Goal: Task Accomplishment & Management: Manage account settings

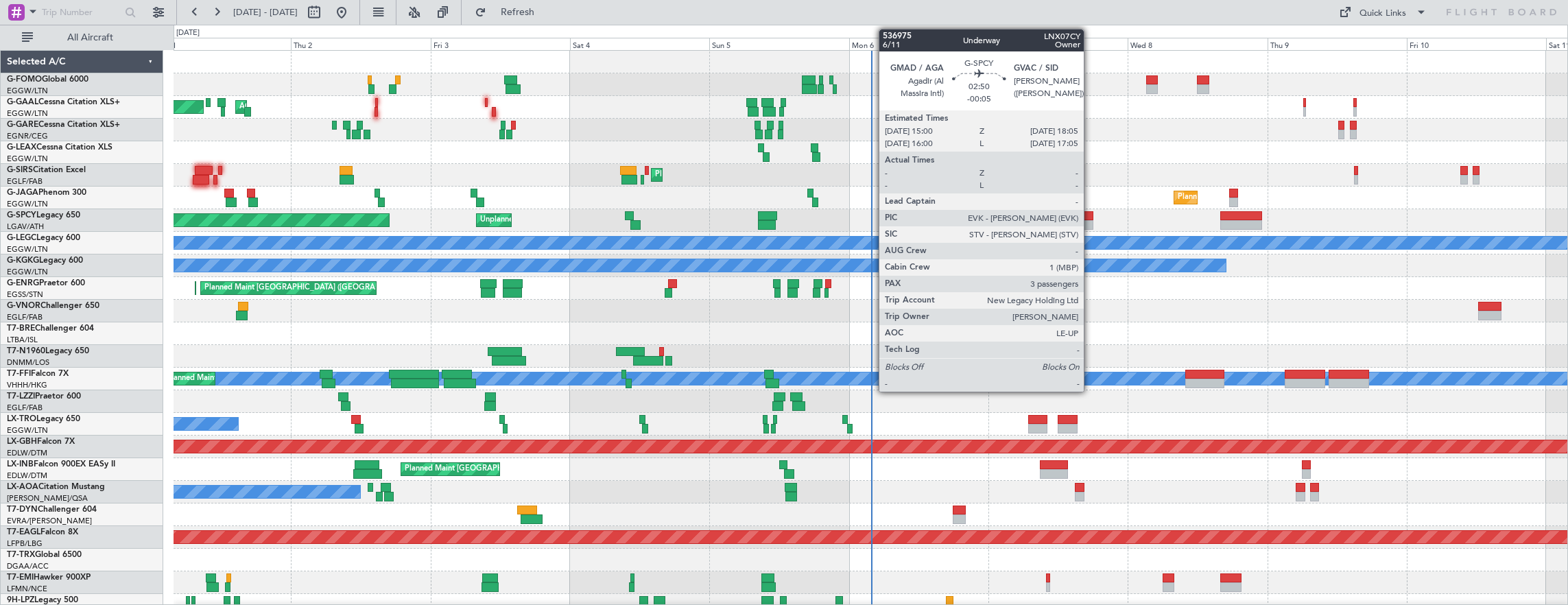
click at [601, 271] on div "Planned Maint Dusseldorf AOG Maint [GEOGRAPHIC_DATA] Owner No Crew A/C Unavaila…" at bounding box center [871, 436] width 1395 height 770
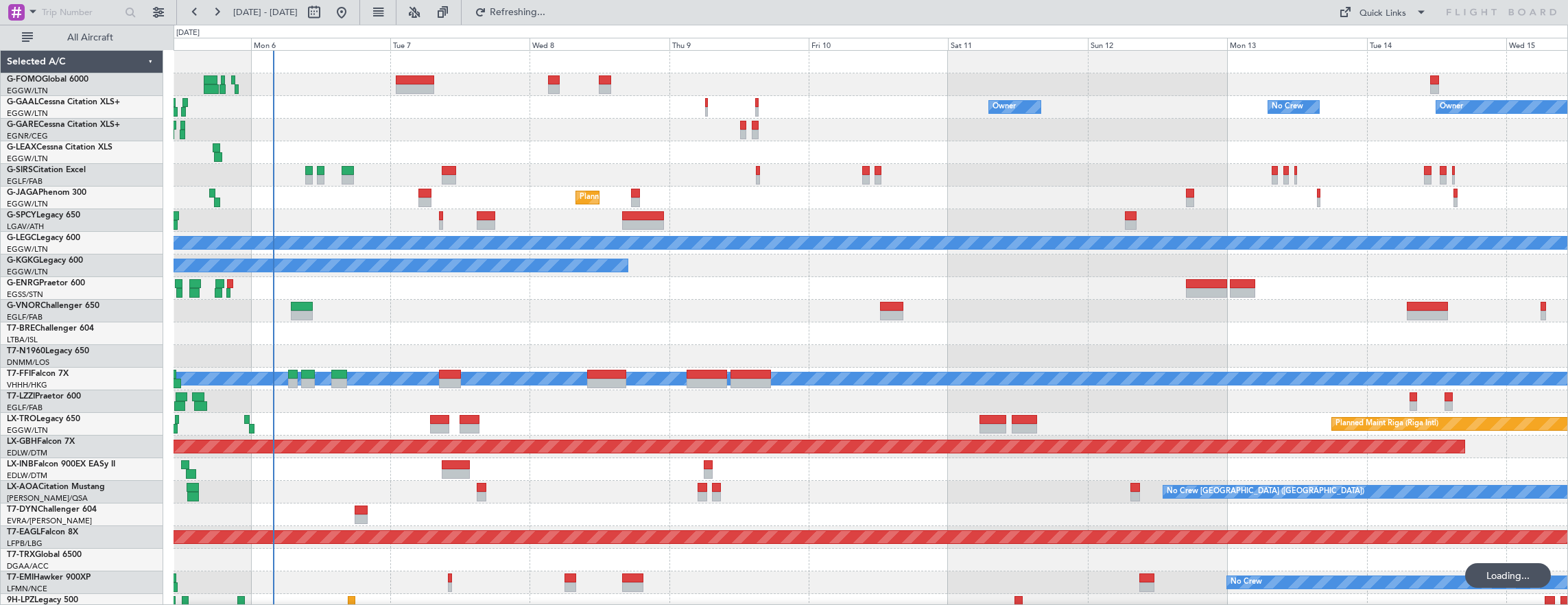
click at [105, 26] on div "All Aircraft" at bounding box center [87, 37] width 175 height 25
click at [106, 34] on span "All Aircraft" at bounding box center [90, 37] width 109 height 9
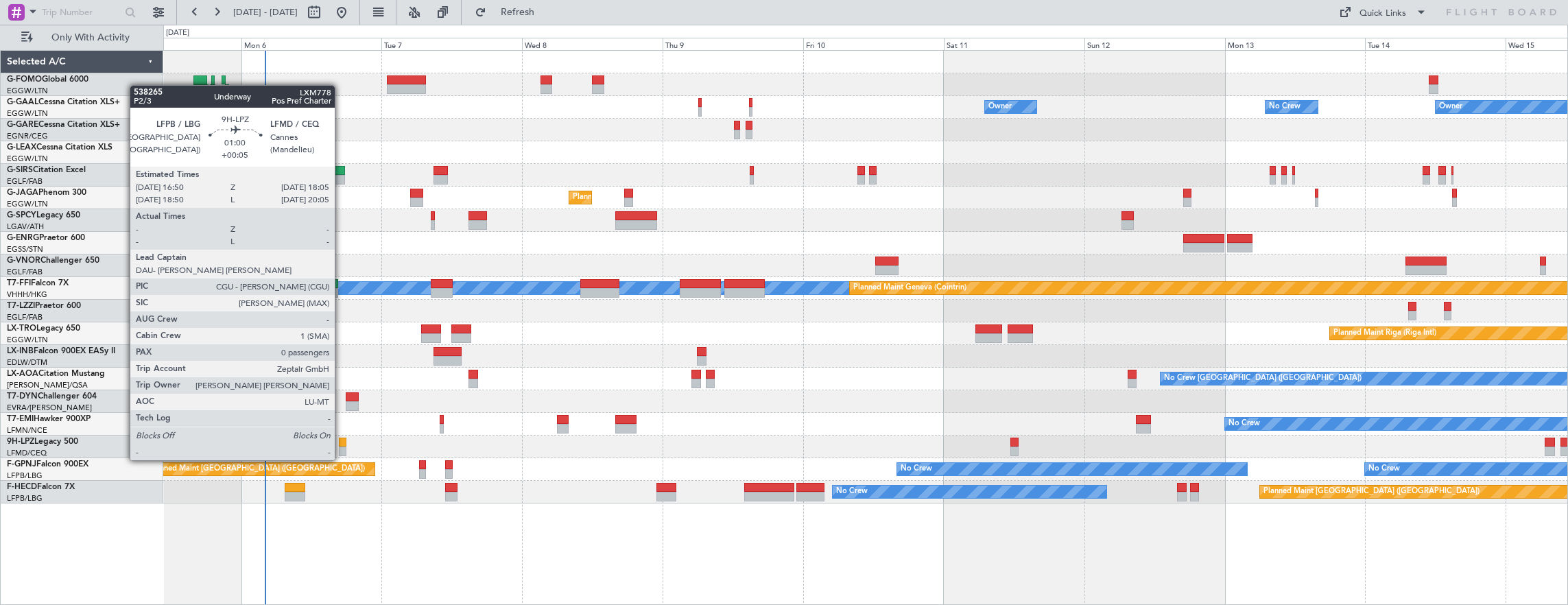
click at [341, 447] on div at bounding box center [343, 451] width 8 height 9
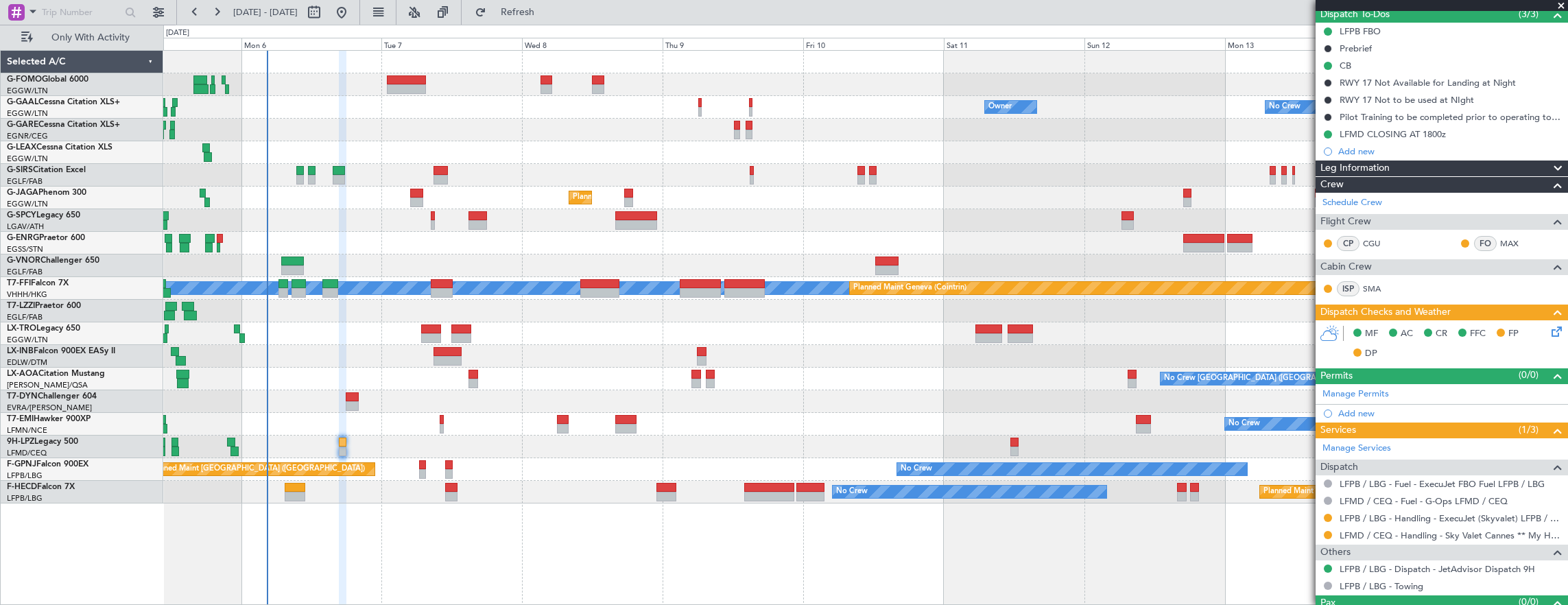
scroll to position [153, 0]
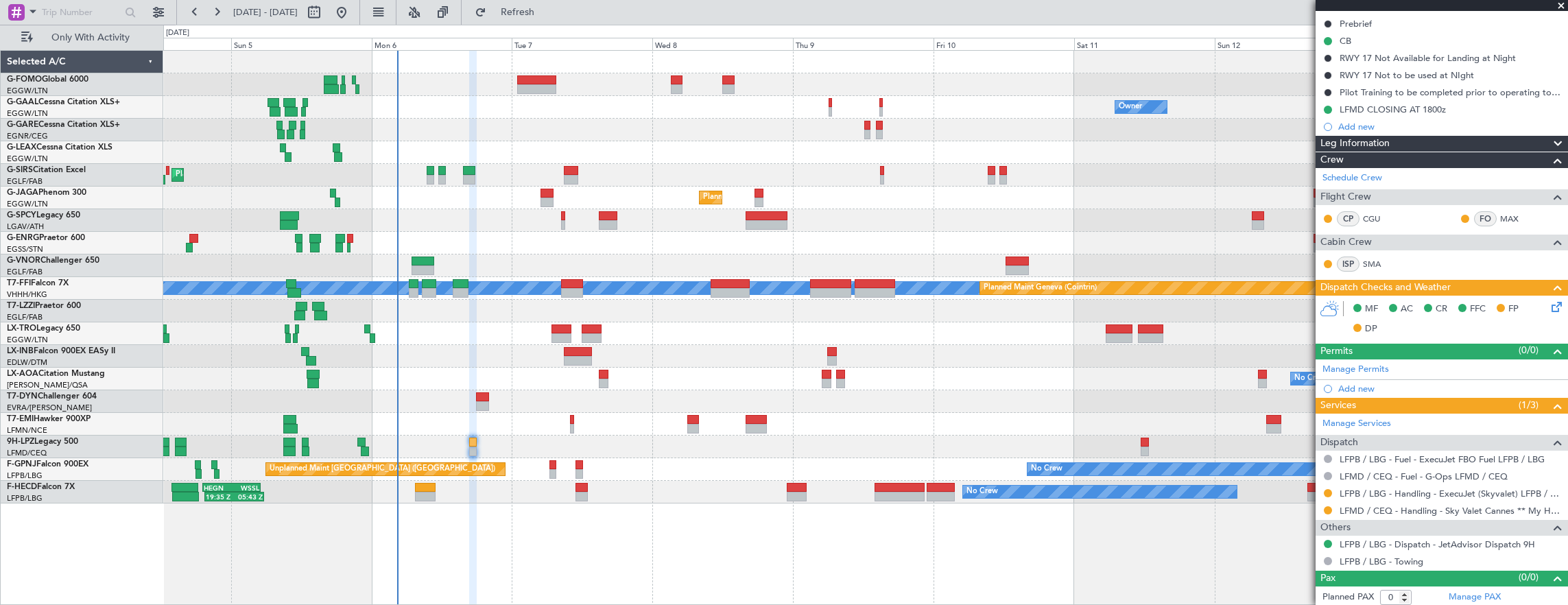
click at [451, 347] on div "Planned Maint [GEOGRAPHIC_DATA]" at bounding box center [865, 357] width 1405 height 23
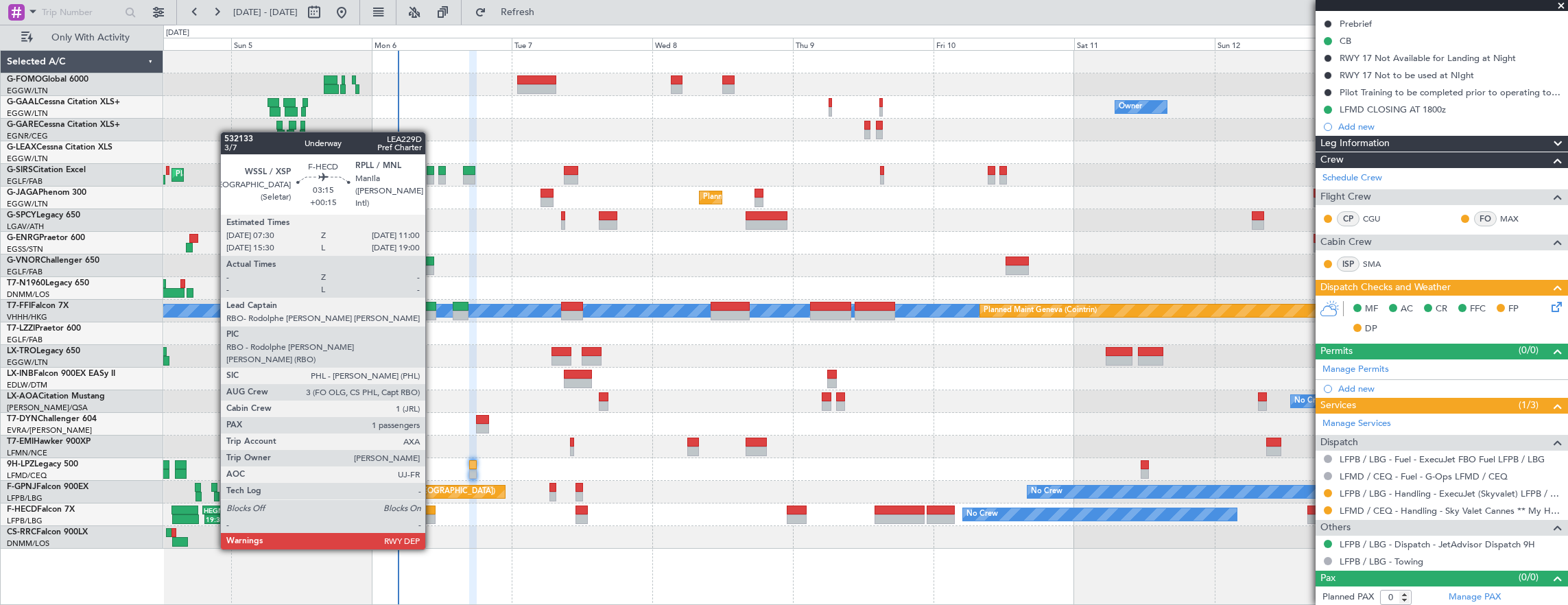
click at [432, 510] on div at bounding box center [425, 510] width 21 height 9
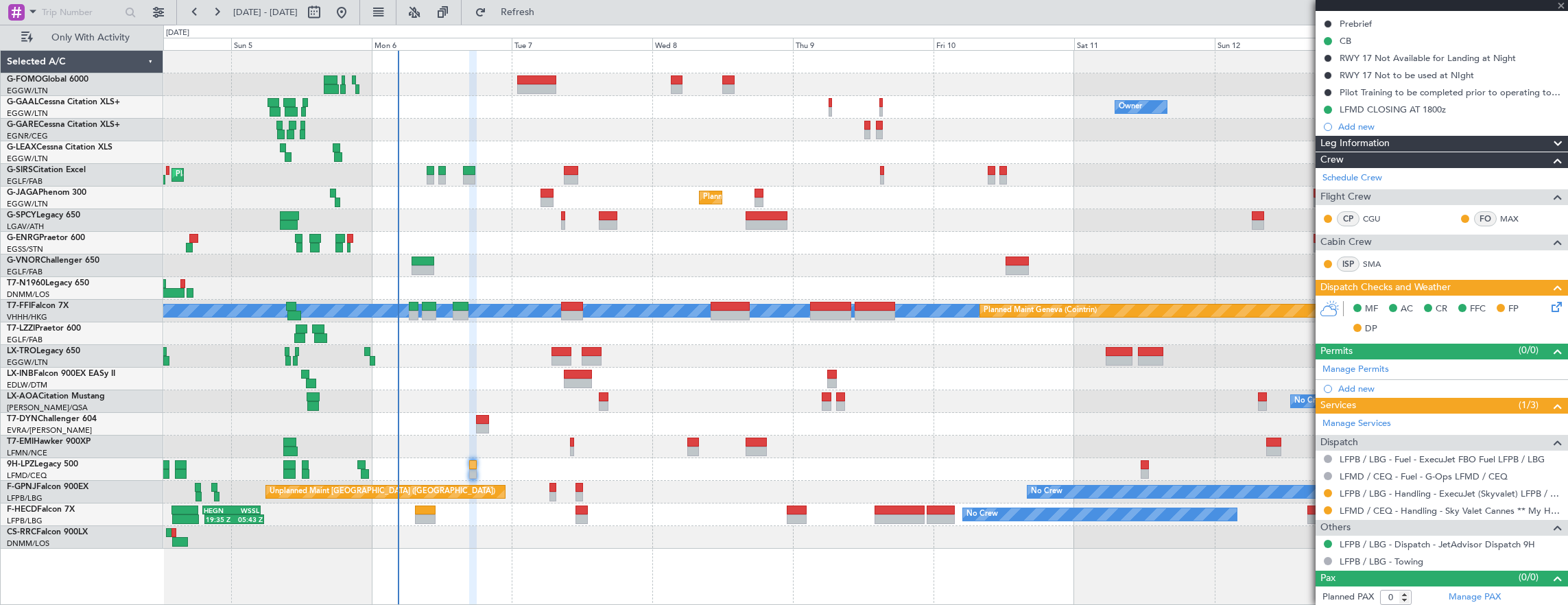
type input "+00:15"
type input "1"
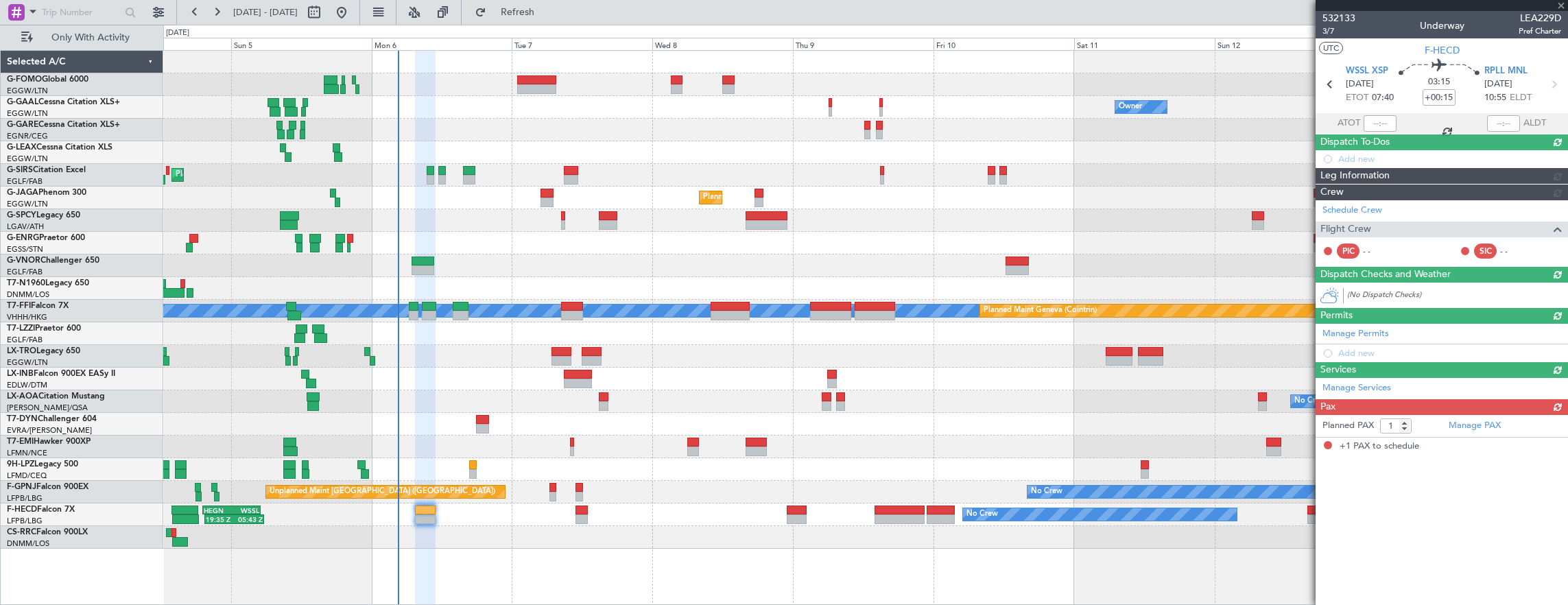
scroll to position [0, 0]
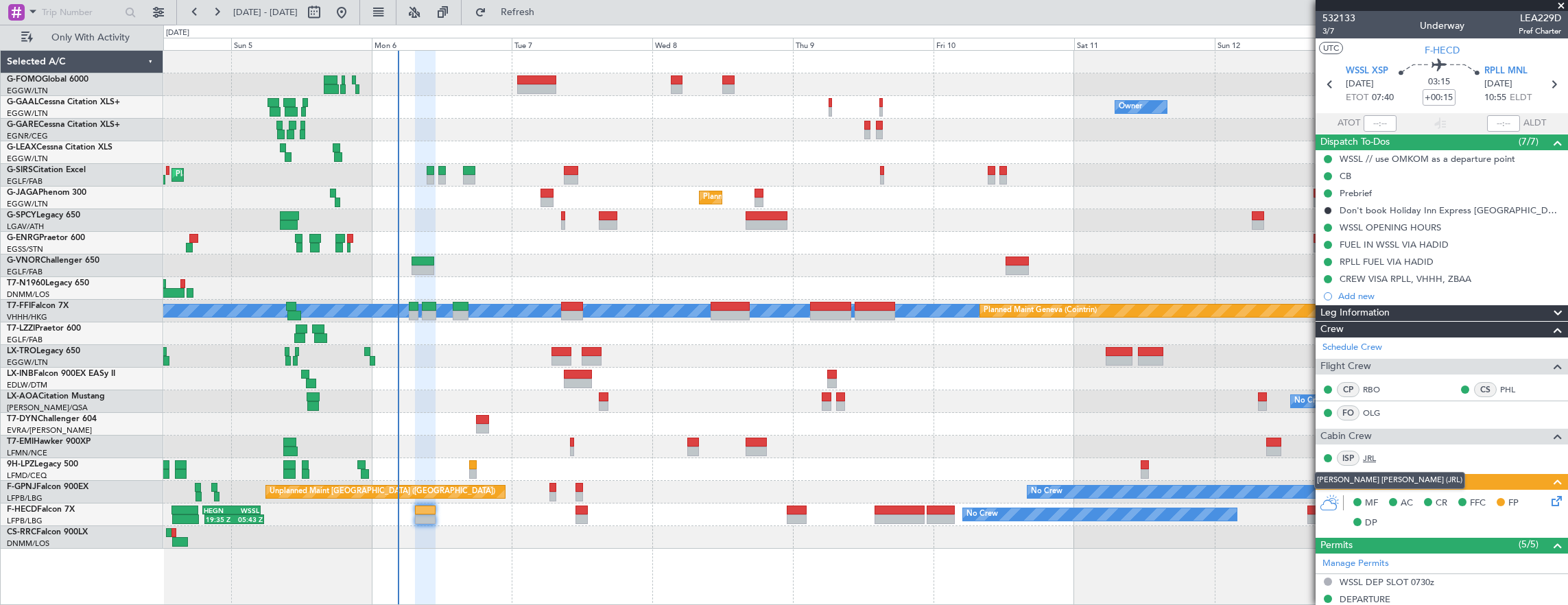
click at [1366, 452] on link "JRL" at bounding box center [1378, 458] width 31 height 12
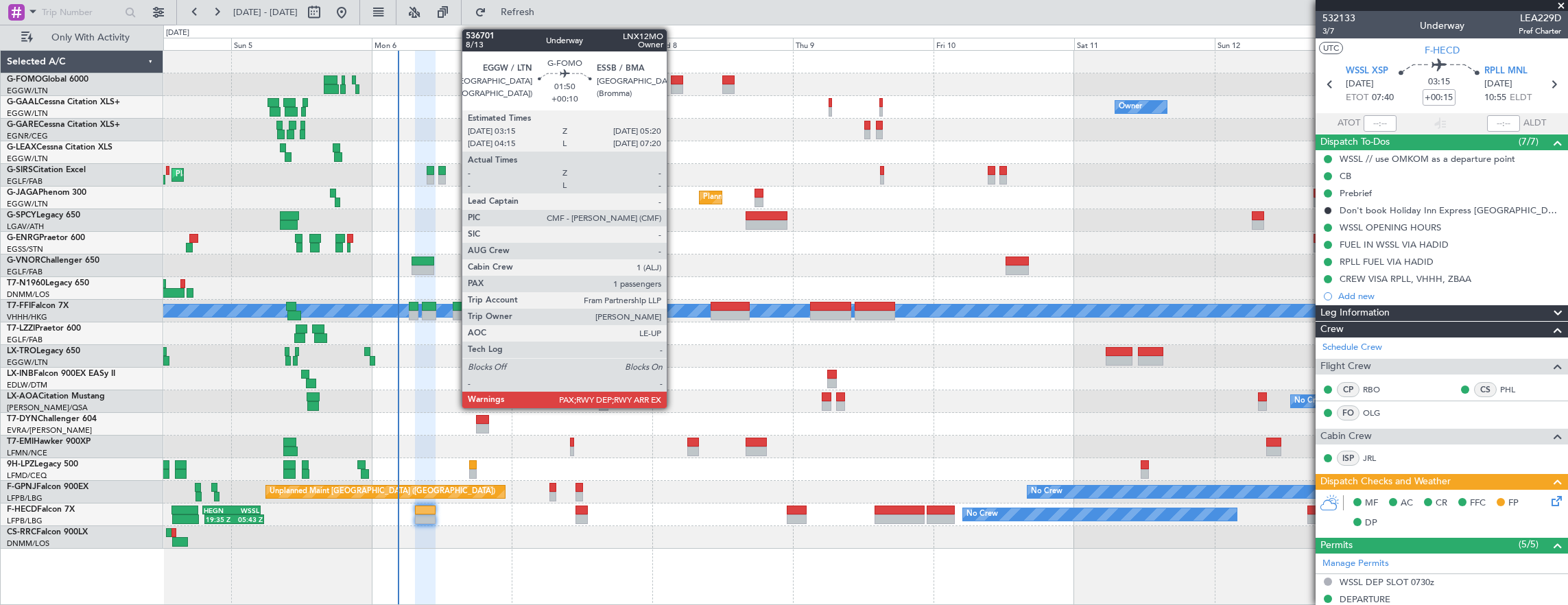
click at [673, 87] on div at bounding box center [676, 89] width 12 height 9
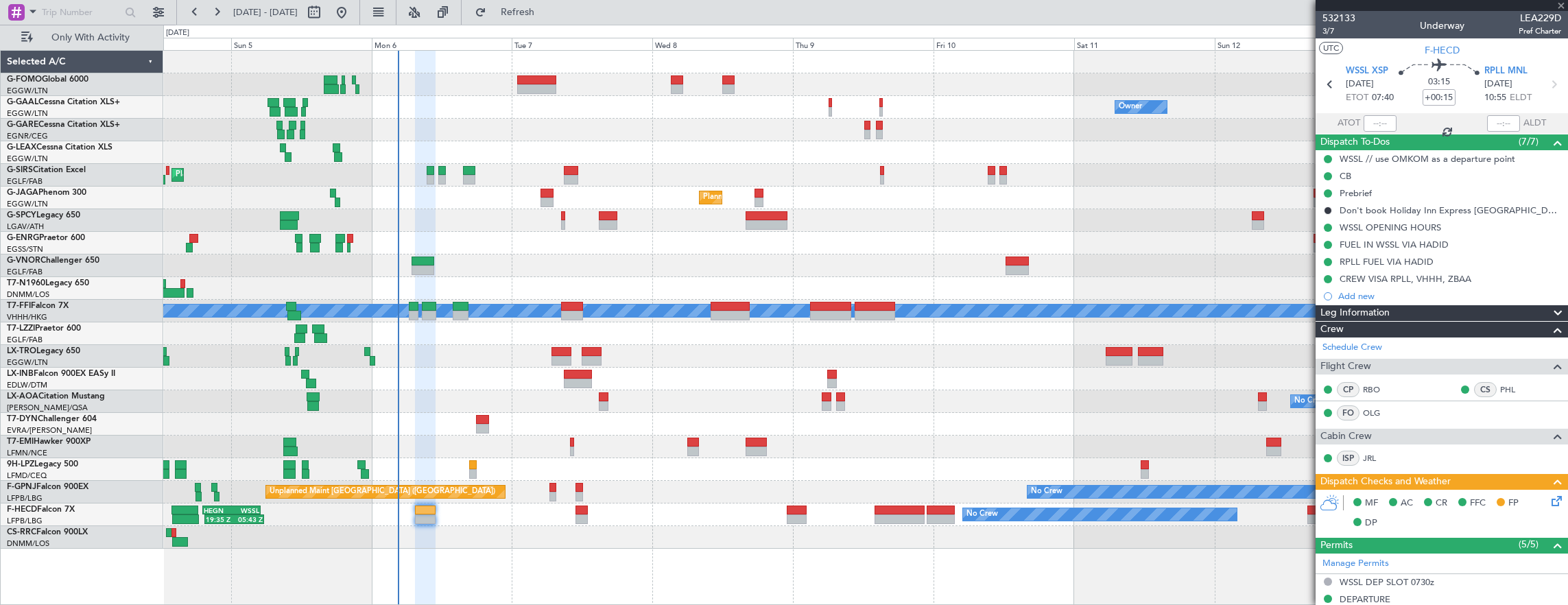
type input "+00:10"
type input "2"
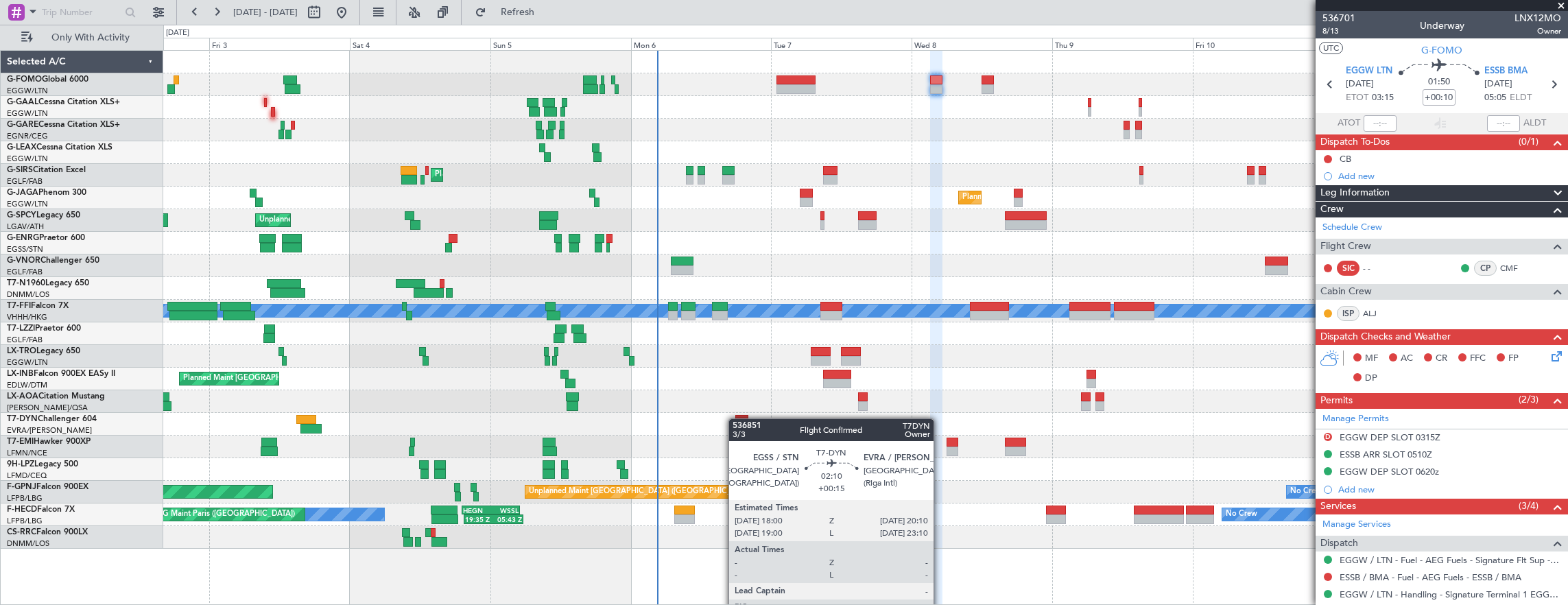
click at [642, 397] on div "No Crew [GEOGRAPHIC_DATA] ([GEOGRAPHIC_DATA]) No Crew [GEOGRAPHIC_DATA] ([GEOGR…" at bounding box center [865, 402] width 1405 height 23
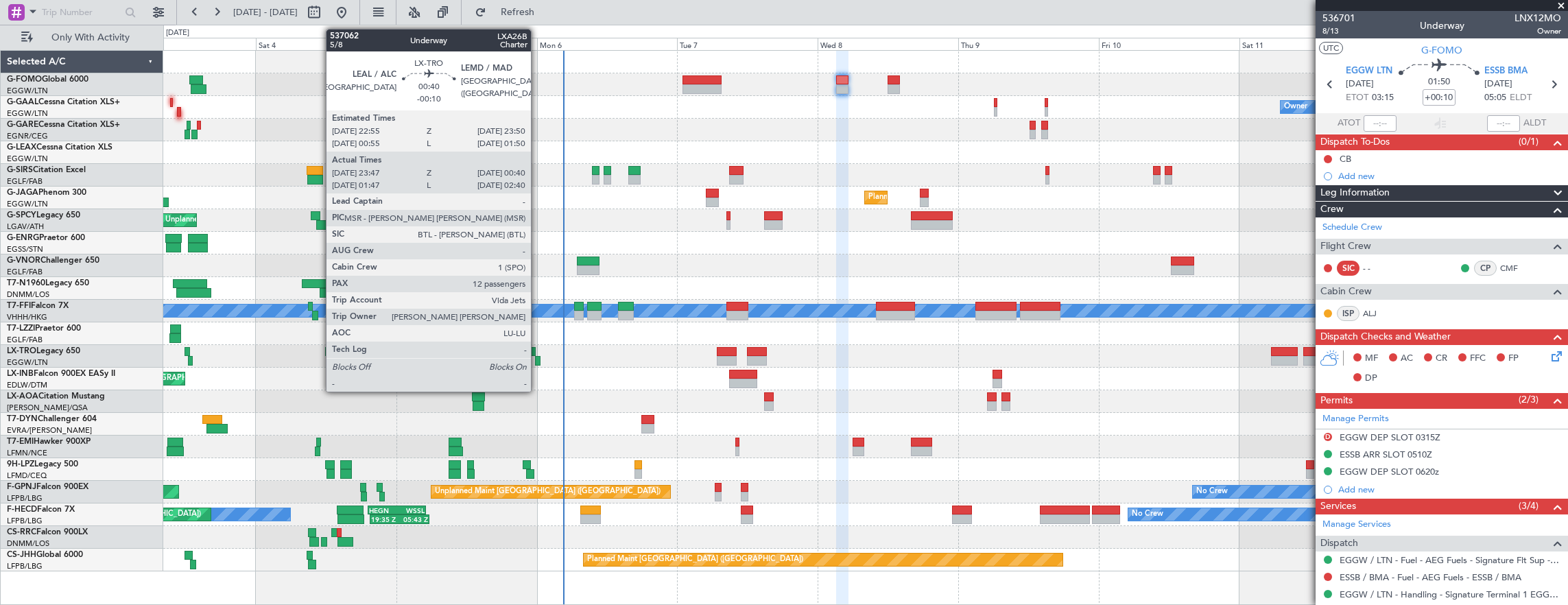
click at [538, 358] on div at bounding box center [538, 361] width 6 height 9
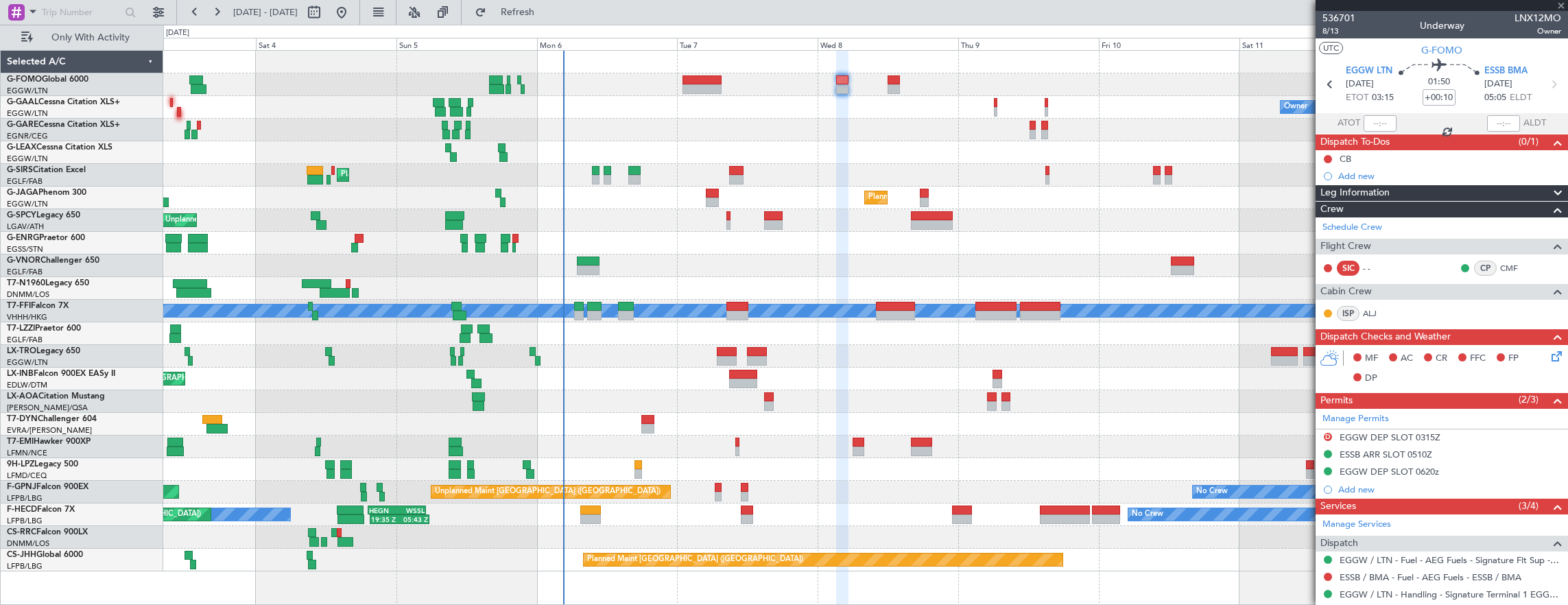
type input "-00:10"
type input "23:47"
type input "00:25"
type input "12"
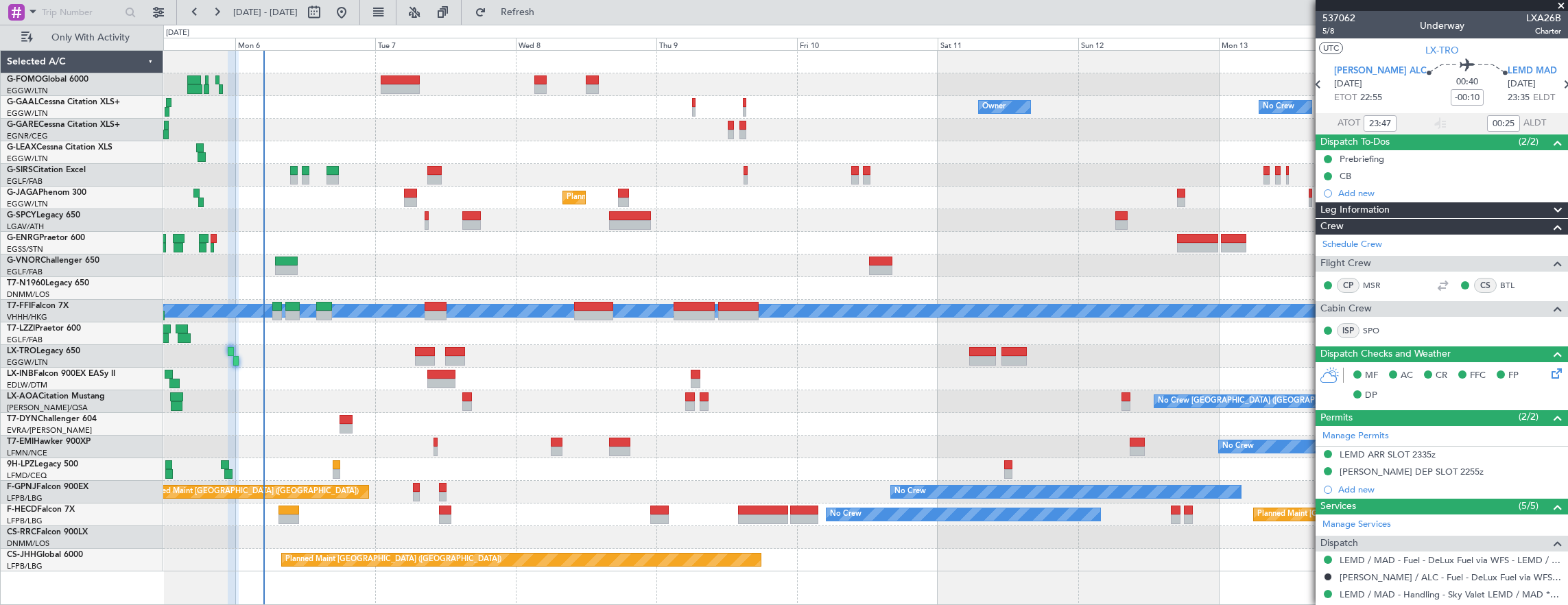
click at [707, 422] on div "No Crew Owner Owner Owner No Crew Planned Maint [GEOGRAPHIC_DATA] ([GEOGRAPHIC_…" at bounding box center [865, 311] width 1405 height 521
